Goal: Information Seeking & Learning: Check status

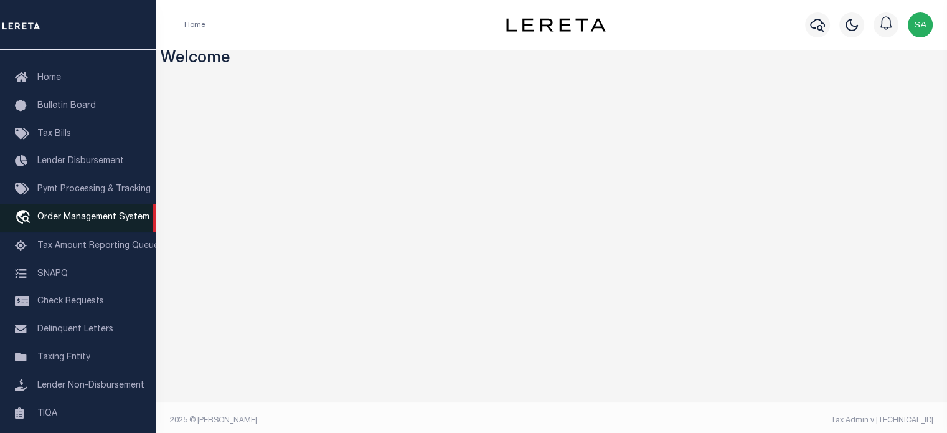
scroll to position [62, 0]
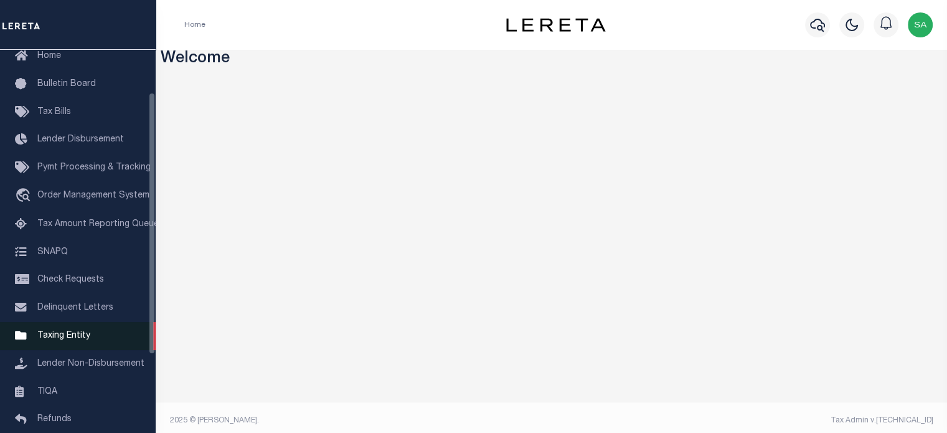
click at [60, 340] on span "Taxing Entity" at bounding box center [63, 335] width 53 height 9
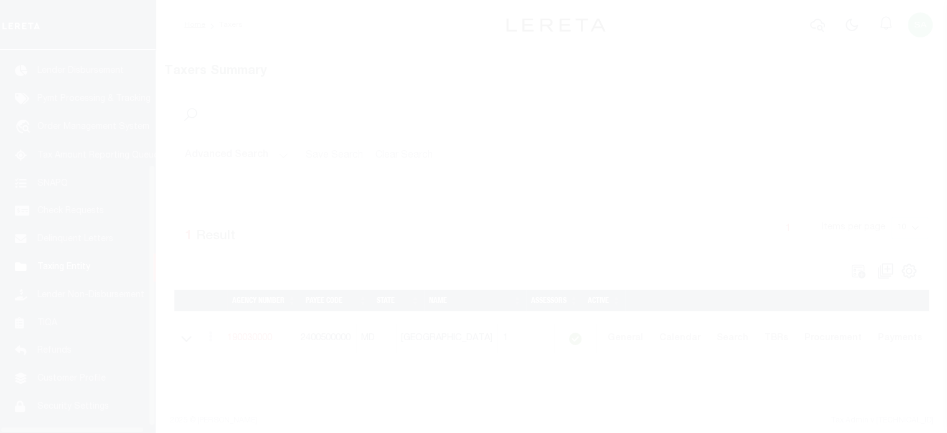
scroll to position [176, 0]
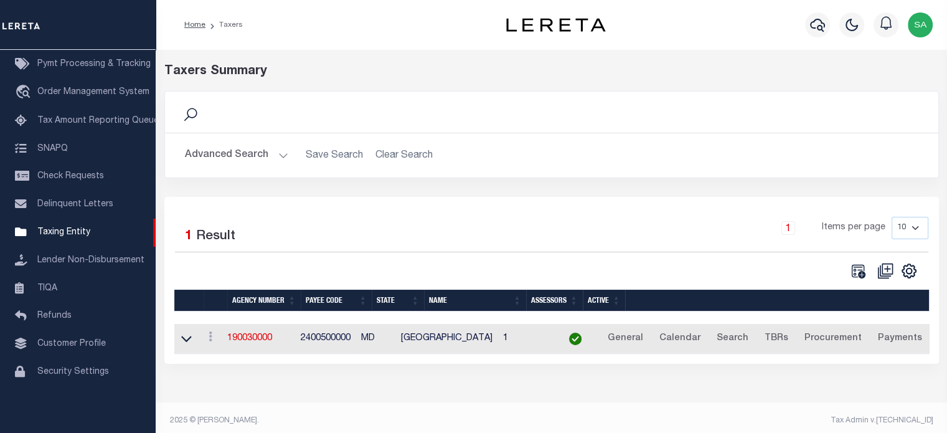
click at [214, 156] on button "Advanced Search" at bounding box center [236, 155] width 103 height 24
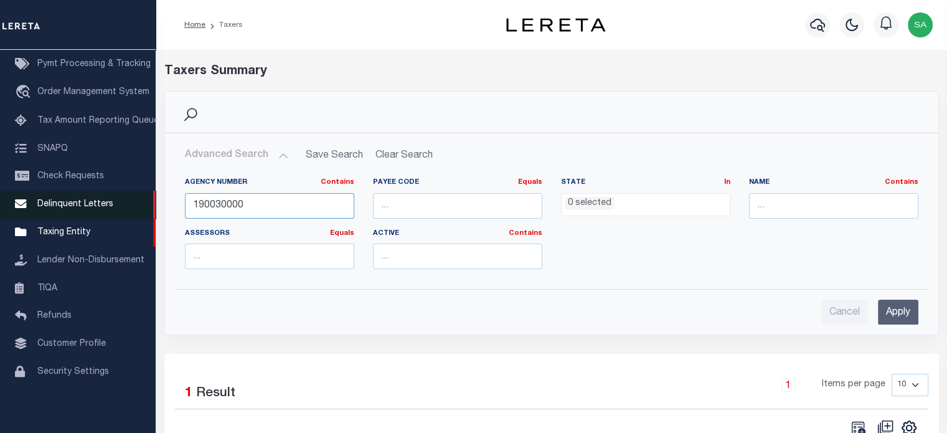
drag, startPoint x: 250, startPoint y: 201, endPoint x: 151, endPoint y: 205, distance: 99.1
click at [151, 205] on div "Home Taxers Profile" at bounding box center [473, 279] width 947 height 558
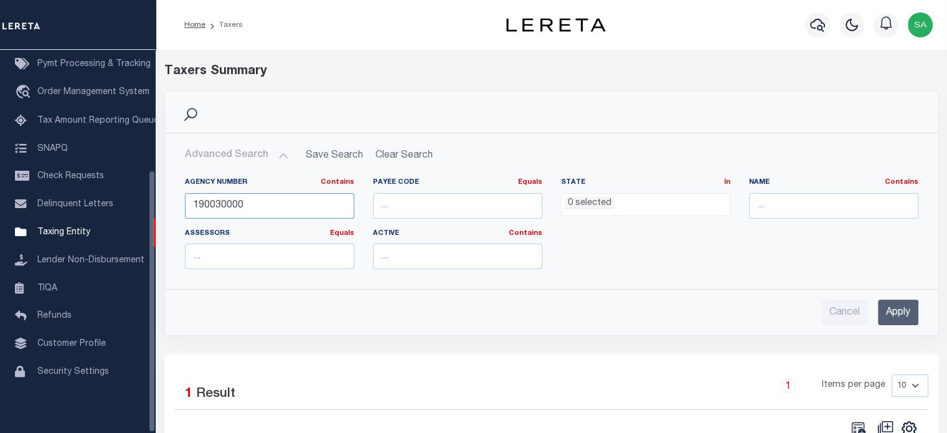
paste input "01290101"
type input "101290101"
click at [903, 309] on input "Apply" at bounding box center [898, 312] width 40 height 26
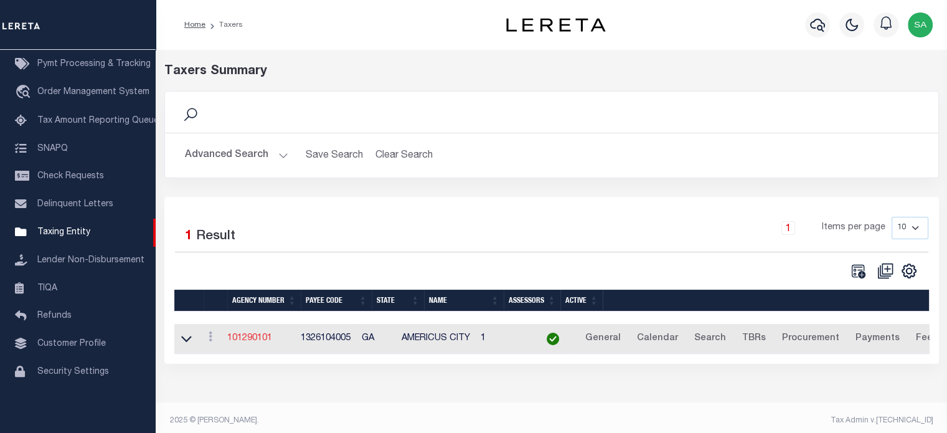
click at [248, 334] on link "101290101" at bounding box center [249, 338] width 45 height 9
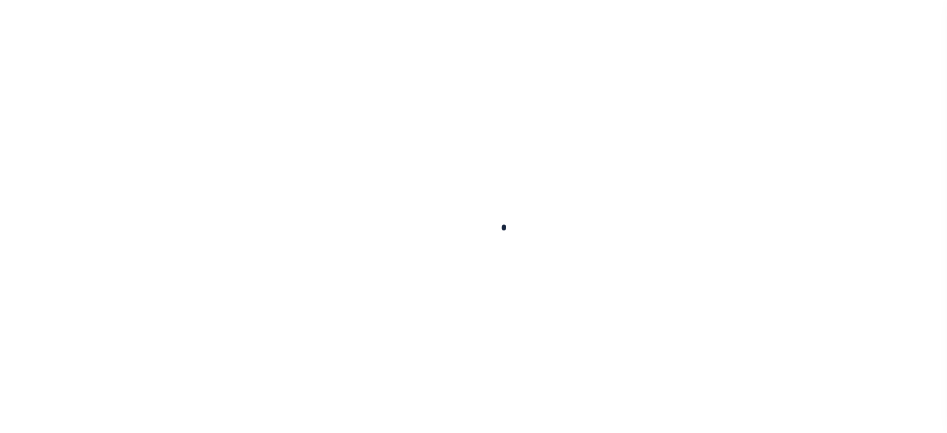
select select
checkbox input "false"
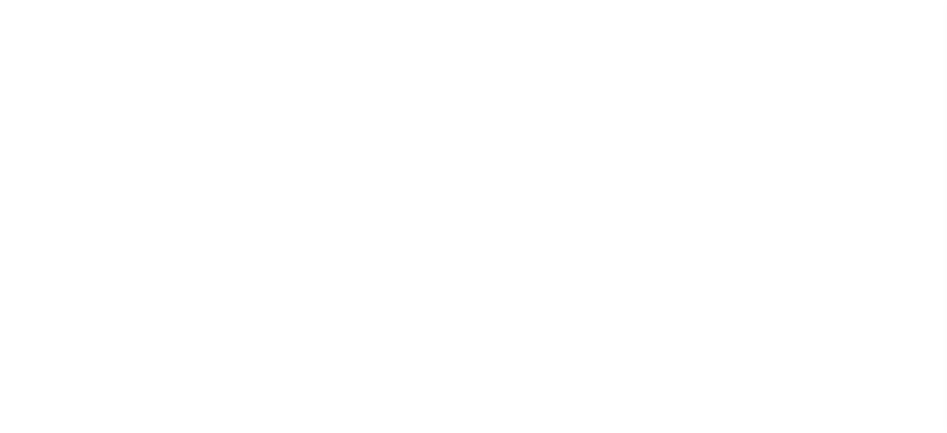
checkbox input "false"
type input "1326104005"
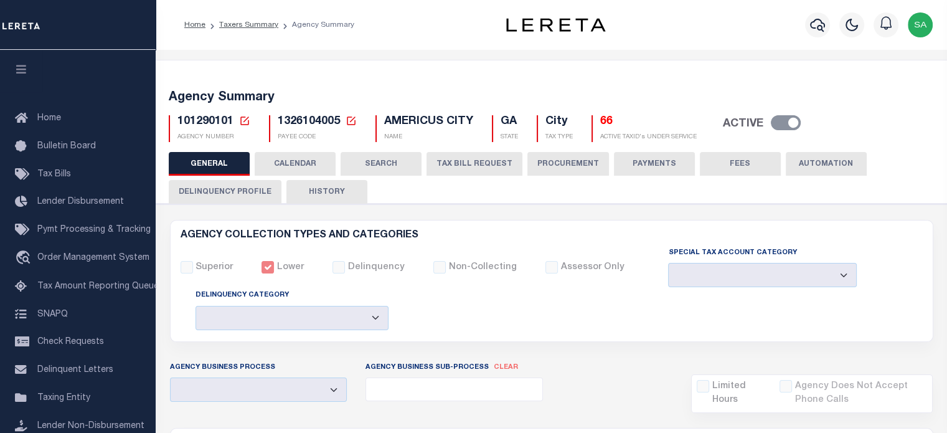
click at [314, 164] on button "CALENDAR" at bounding box center [295, 164] width 81 height 24
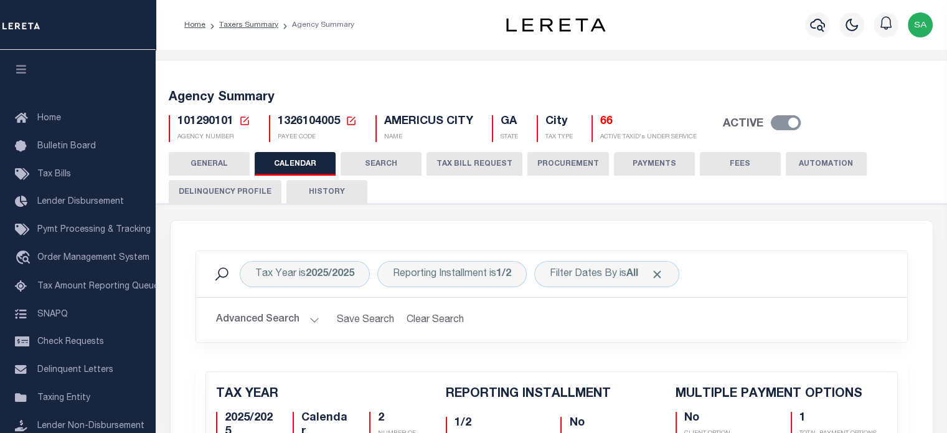
checkbox input "false"
type input "1"
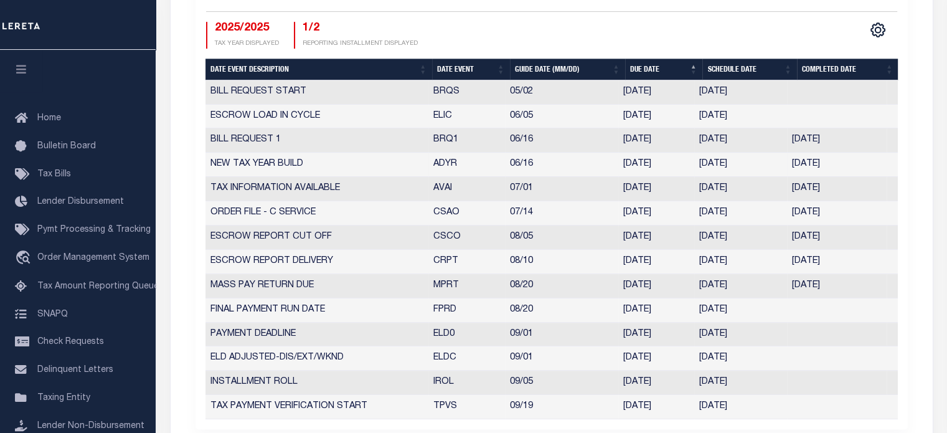
scroll to position [623, 0]
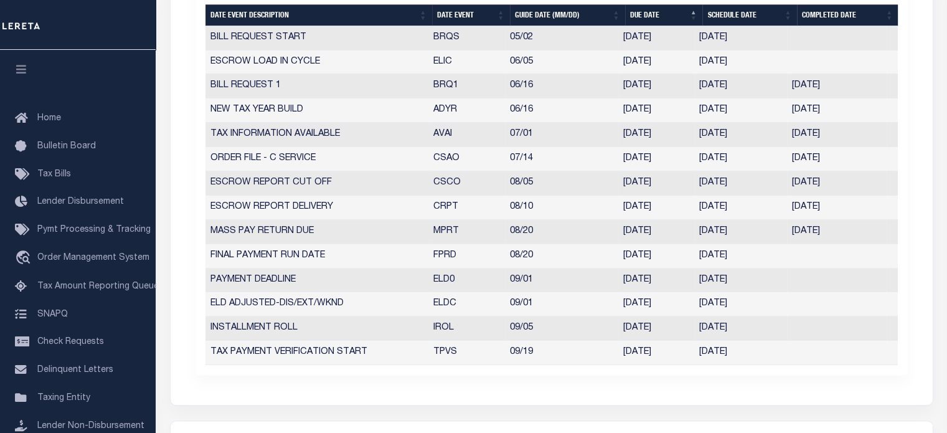
drag, startPoint x: 696, startPoint y: 156, endPoint x: 749, endPoint y: 159, distance: 53.0
click at [749, 159] on td "07/14/2025" at bounding box center [740, 159] width 93 height 24
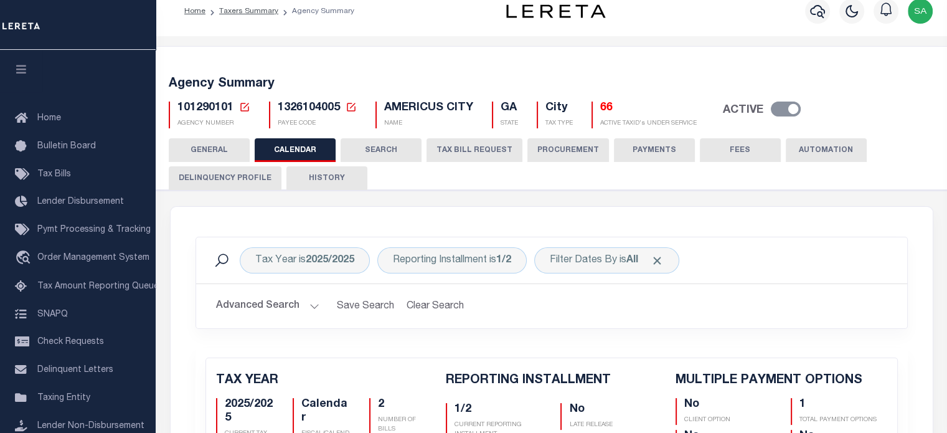
scroll to position [0, 0]
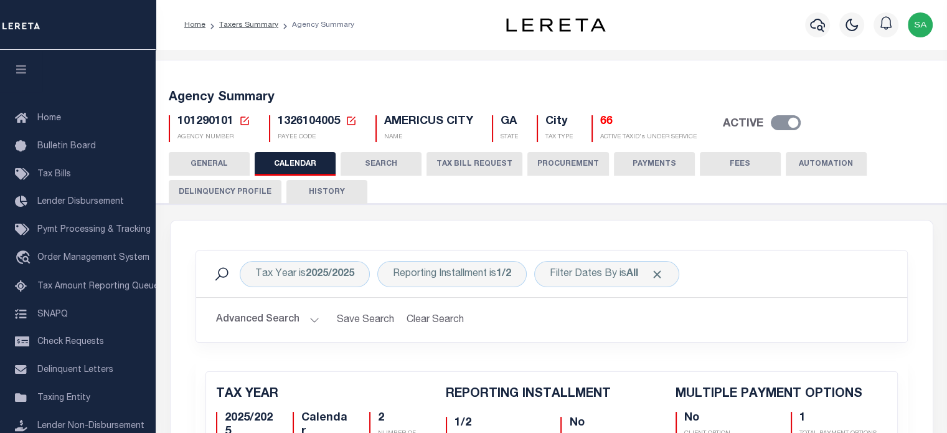
click at [319, 192] on button "HISTORY" at bounding box center [326, 192] width 81 height 24
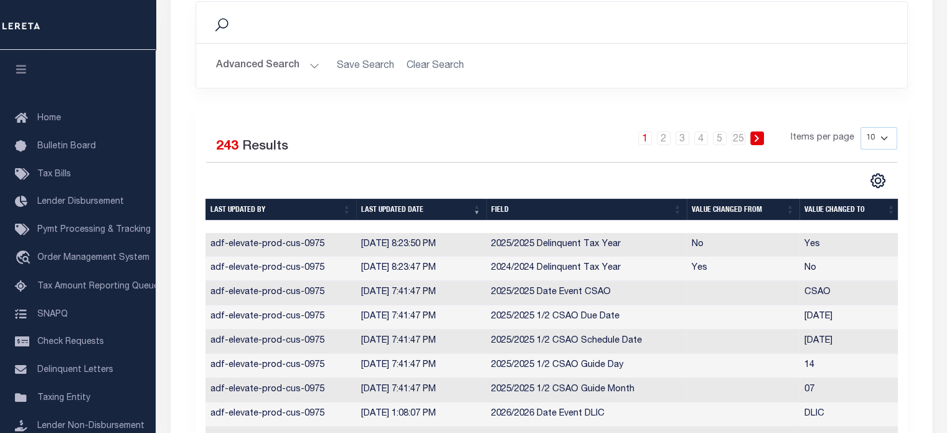
scroll to position [311, 0]
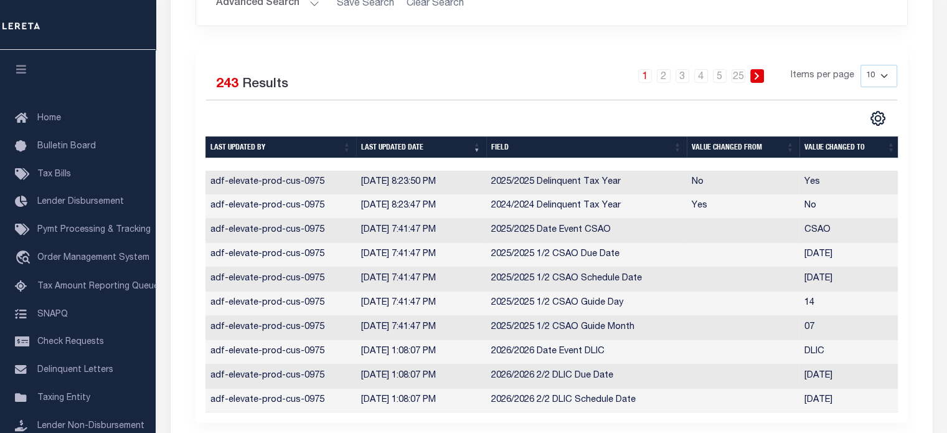
drag, startPoint x: 437, startPoint y: 276, endPoint x: 456, endPoint y: 276, distance: 18.7
click at [456, 276] on td "7/14/2025, 7:41:47 PM" at bounding box center [421, 279] width 130 height 24
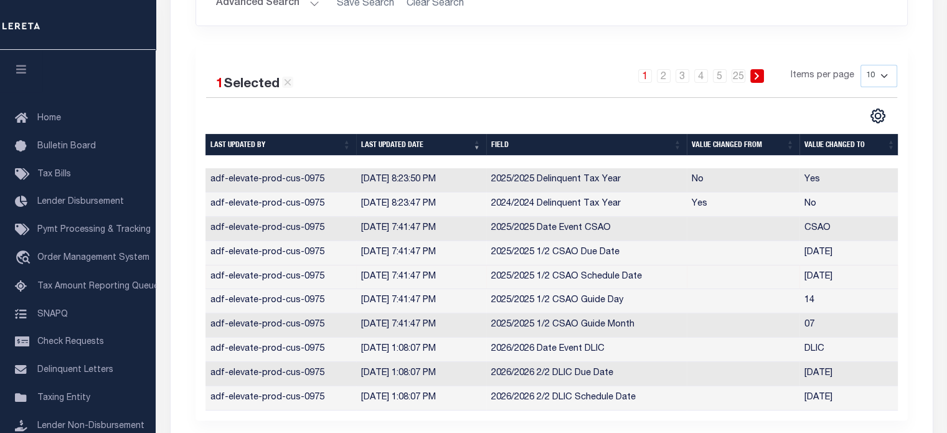
click at [482, 274] on td "7/14/2025, 7:41:47 PM" at bounding box center [421, 277] width 130 height 24
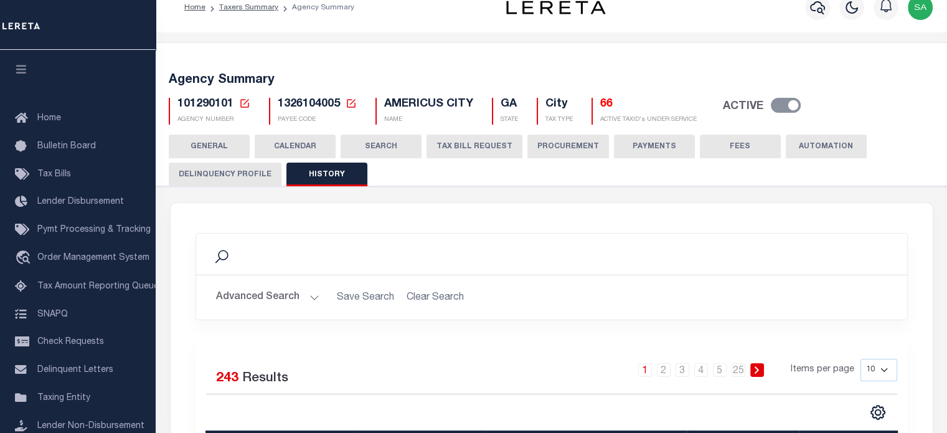
scroll to position [0, 0]
